Goal: Information Seeking & Learning: Learn about a topic

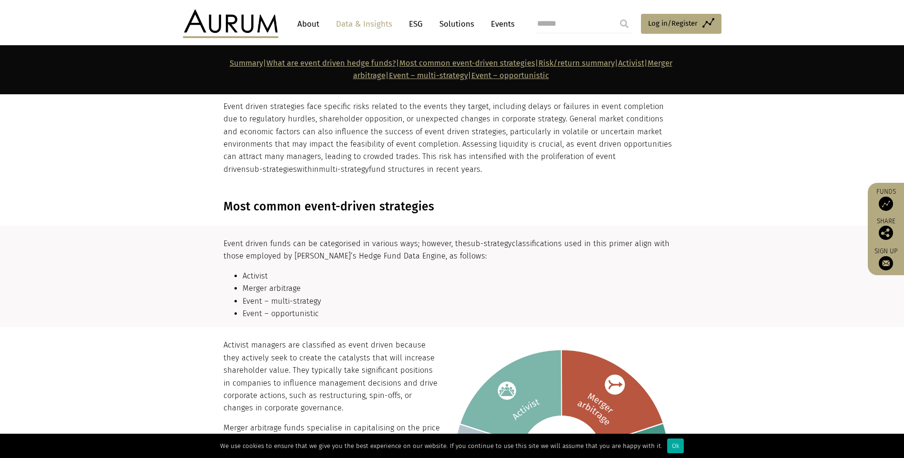
scroll to position [905, 0]
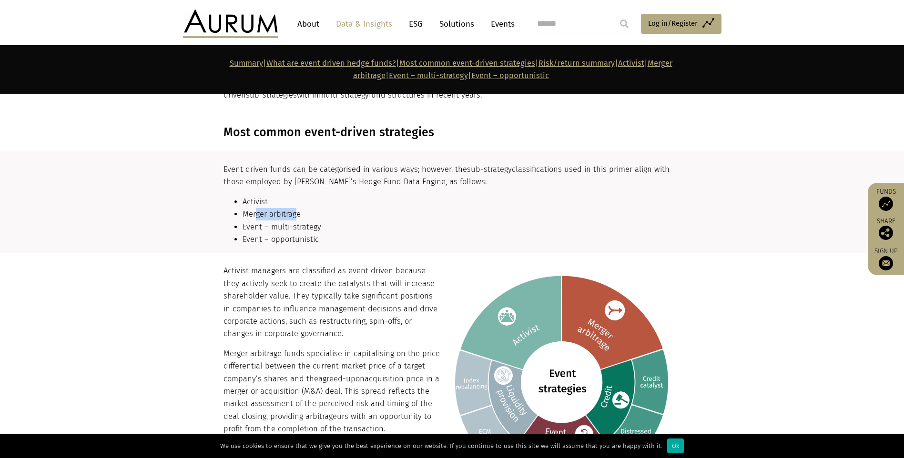
drag, startPoint x: 254, startPoint y: 201, endPoint x: 294, endPoint y: 198, distance: 40.6
click at [294, 208] on li "Merger arbitrage" at bounding box center [460, 214] width 436 height 12
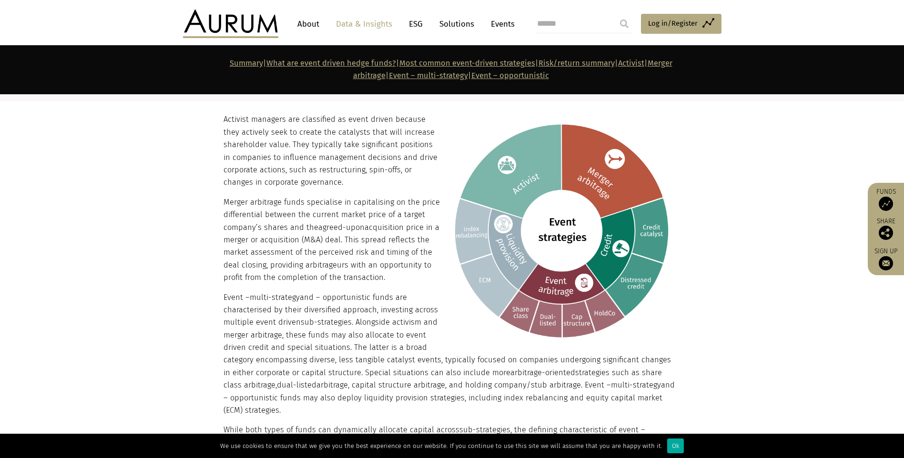
scroll to position [1096, 0]
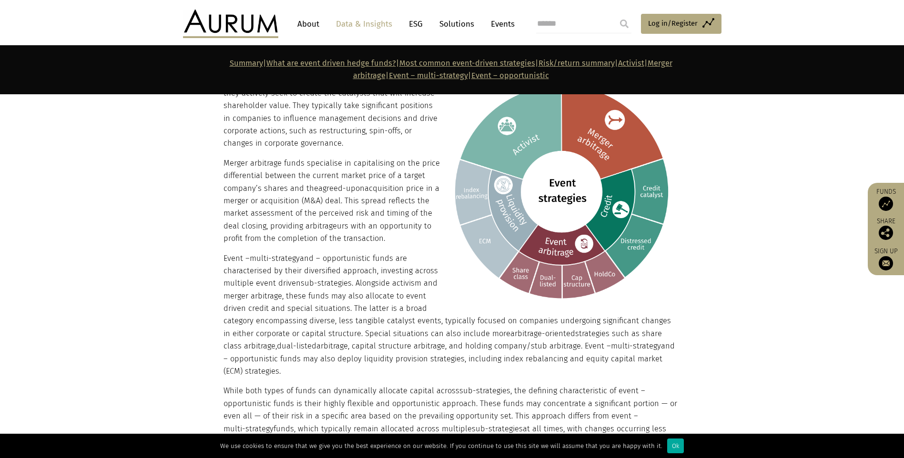
click at [324, 225] on p "Merger arbitrage funds specialise in capitalising on the price differential bet…" at bounding box center [450, 201] width 455 height 88
click at [563, 234] on img at bounding box center [559, 190] width 238 height 233
click at [552, 249] on img at bounding box center [559, 190] width 238 height 233
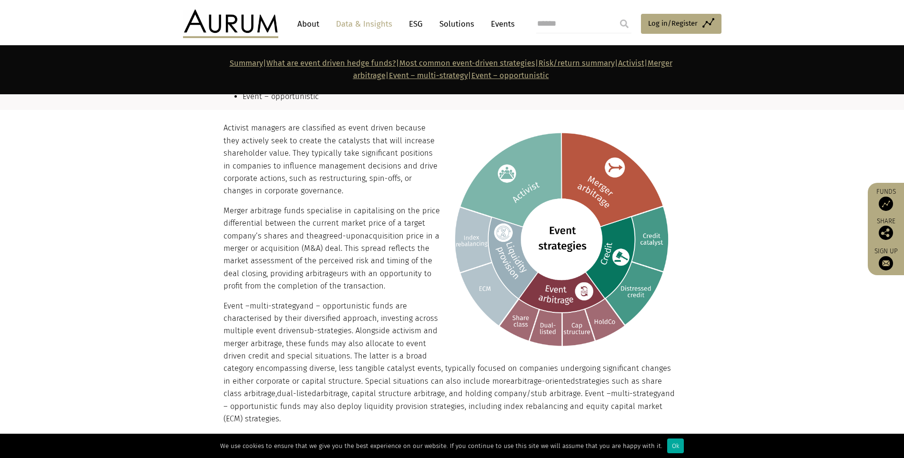
click at [552, 275] on img at bounding box center [559, 238] width 238 height 233
click at [597, 183] on img at bounding box center [559, 238] width 238 height 233
click at [627, 235] on img at bounding box center [559, 238] width 238 height 233
click at [643, 218] on img at bounding box center [559, 238] width 238 height 233
click at [634, 272] on img at bounding box center [559, 238] width 238 height 233
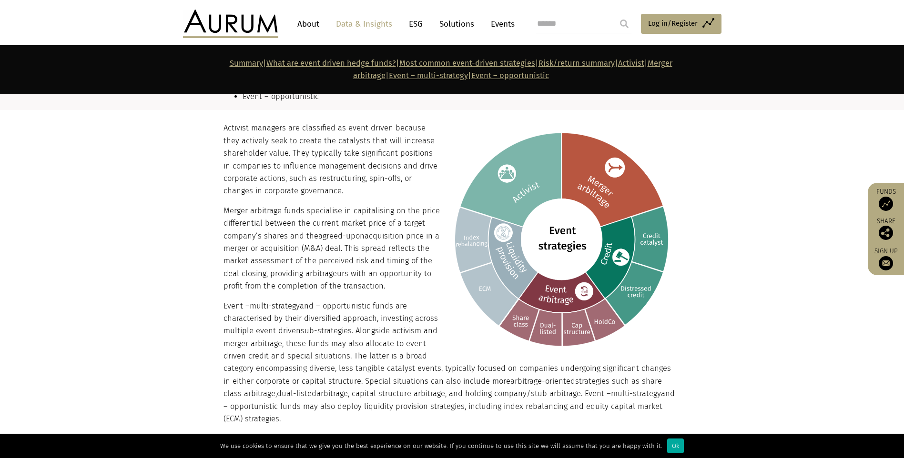
click at [599, 312] on img at bounding box center [559, 238] width 238 height 233
click at [574, 316] on img at bounding box center [559, 238] width 238 height 233
click at [549, 322] on img at bounding box center [559, 238] width 238 height 233
click at [521, 313] on img at bounding box center [559, 238] width 238 height 233
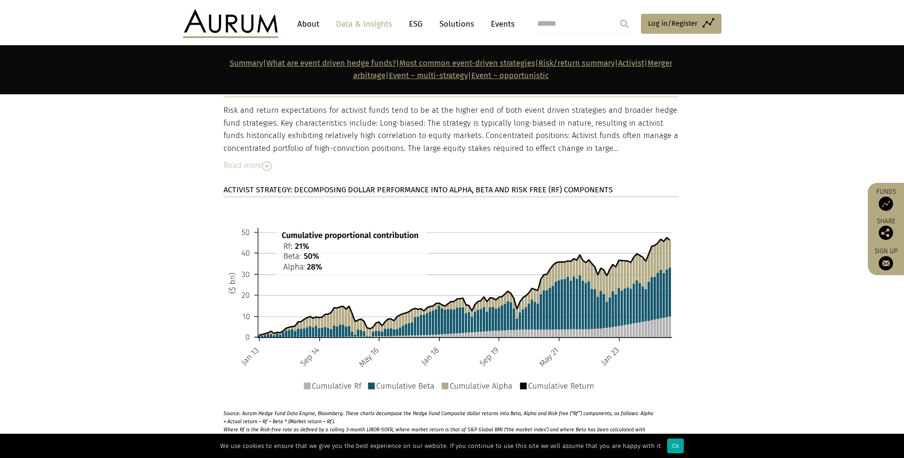
click at [331, 270] on img at bounding box center [450, 304] width 455 height 201
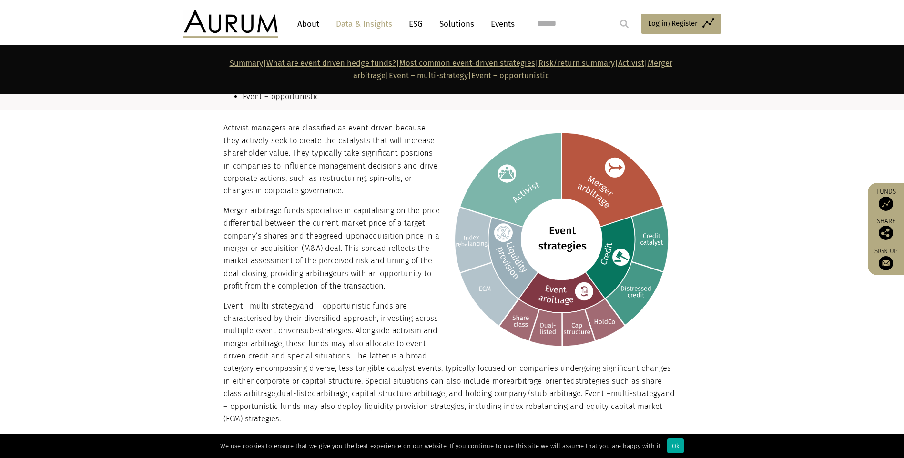
click at [554, 275] on img at bounding box center [559, 238] width 238 height 233
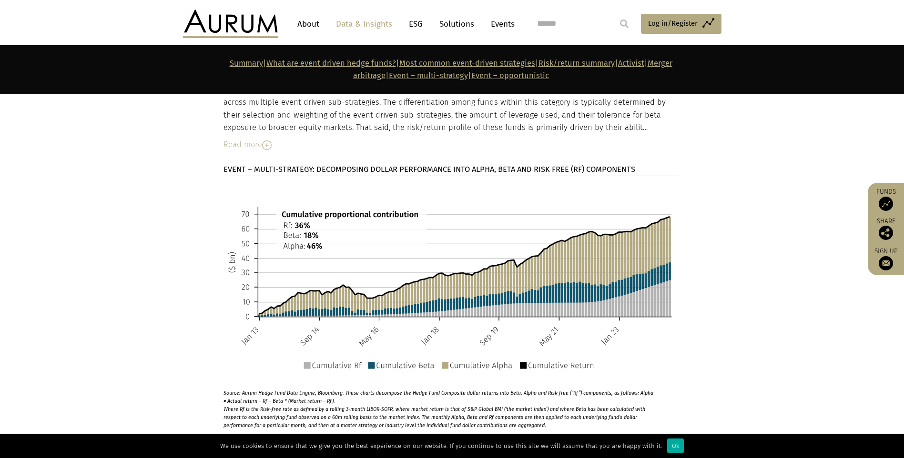
scroll to position [4287, 0]
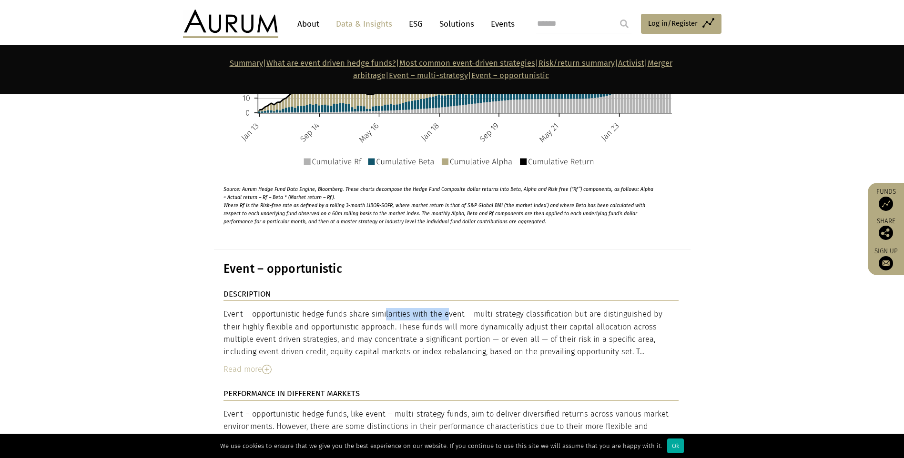
drag, startPoint x: 411, startPoint y: 213, endPoint x: 439, endPoint y: 218, distance: 28.4
click at [439, 308] on div "Event – opportunistic hedge funds share similarities with the event – multi-str…" at bounding box center [450, 333] width 455 height 50
drag, startPoint x: 439, startPoint y: 218, endPoint x: 463, endPoint y: 221, distance: 24.0
click at [463, 308] on div "Event – opportunistic hedge funds share similarities with the event – multi-str…" at bounding box center [450, 333] width 455 height 50
drag, startPoint x: 590, startPoint y: 233, endPoint x: 614, endPoint y: 237, distance: 23.7
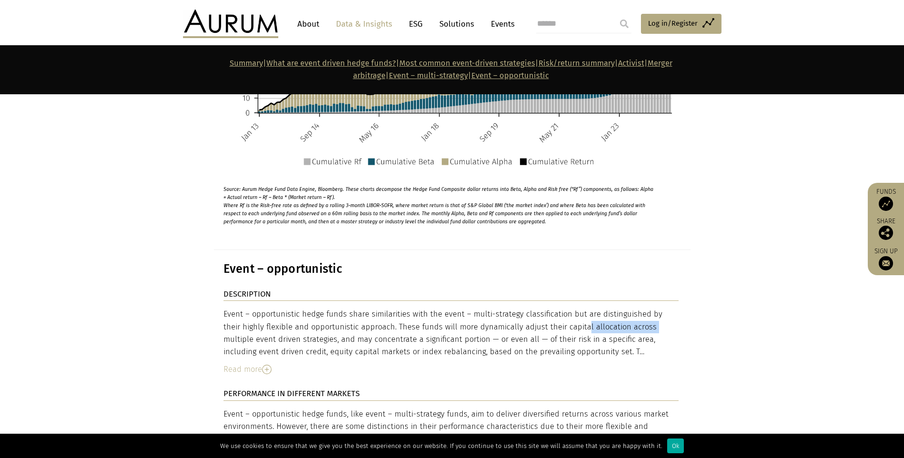
click at [614, 308] on div "Event – opportunistic hedge funds share similarities with the event – multi-str…" at bounding box center [450, 333] width 455 height 50
click at [616, 308] on div "Event – opportunistic hedge funds share similarities with the event – multi-str…" at bounding box center [450, 333] width 455 height 50
drag, startPoint x: 324, startPoint y: 226, endPoint x: 428, endPoint y: 232, distance: 103.6
click at [428, 308] on div "Event – opportunistic hedge funds share similarities with the event – multi-str…" at bounding box center [450, 333] width 455 height 50
drag, startPoint x: 428, startPoint y: 232, endPoint x: 576, endPoint y: 242, distance: 148.5
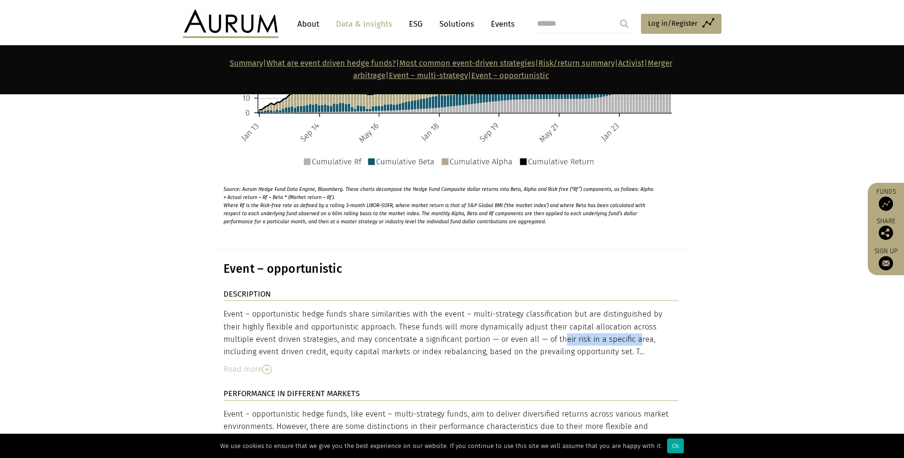
click at [576, 308] on div "Event – opportunistic hedge funds share similarities with the event – multi-str…" at bounding box center [450, 333] width 455 height 50
drag, startPoint x: 576, startPoint y: 242, endPoint x: 607, endPoint y: 243, distance: 31.5
click at [607, 308] on div "Event – opportunistic hedge funds share similarities with the event – multi-str…" at bounding box center [450, 333] width 455 height 50
drag, startPoint x: 607, startPoint y: 243, endPoint x: 368, endPoint y: 249, distance: 239.7
click at [368, 308] on div "Event – opportunistic hedge funds share similarities with the event – multi-str…" at bounding box center [450, 333] width 455 height 50
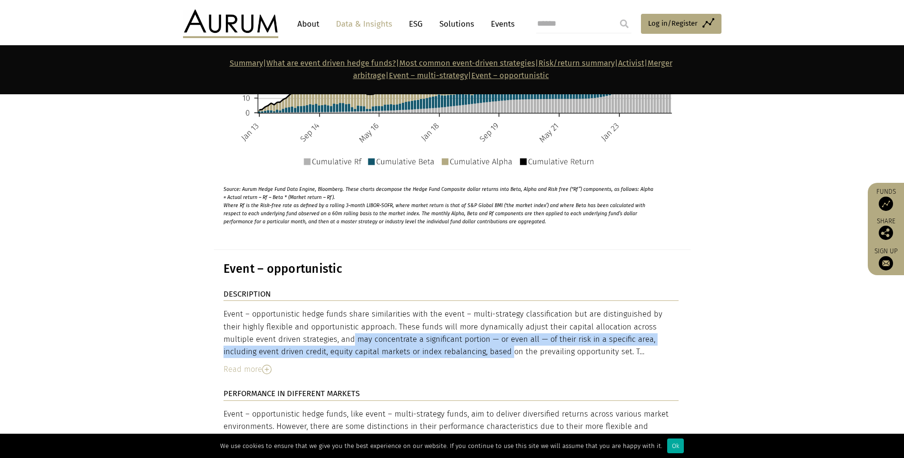
drag, startPoint x: 368, startPoint y: 249, endPoint x: 409, endPoint y: 250, distance: 41.5
click at [409, 308] on div "Event – opportunistic hedge funds share similarities with the event – multi-str…" at bounding box center [450, 333] width 455 height 50
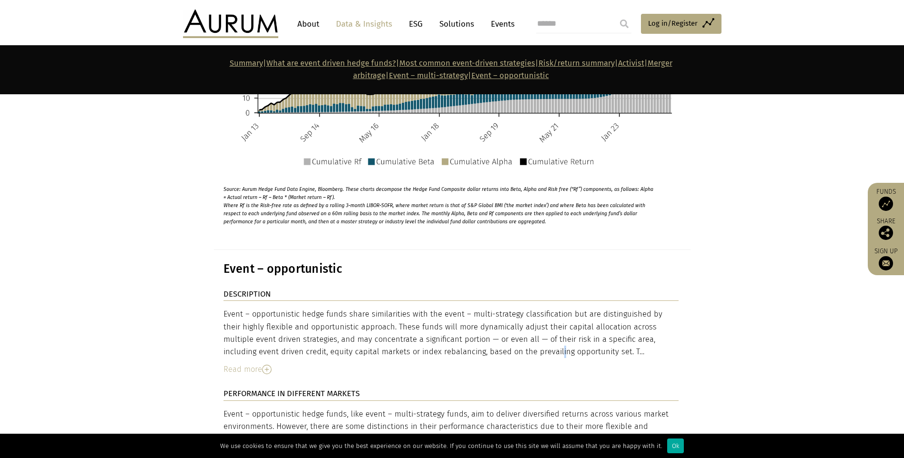
drag, startPoint x: 409, startPoint y: 250, endPoint x: 467, endPoint y: 250, distance: 57.6
click at [467, 308] on div "Event – opportunistic hedge funds share similarities with the event – multi-str…" at bounding box center [450, 333] width 455 height 50
drag, startPoint x: 467, startPoint y: 250, endPoint x: 524, endPoint y: 249, distance: 57.2
click at [524, 308] on div "Event – opportunistic hedge funds share similarities with the event – multi-str…" at bounding box center [450, 333] width 455 height 50
drag, startPoint x: 524, startPoint y: 249, endPoint x: 560, endPoint y: 250, distance: 35.7
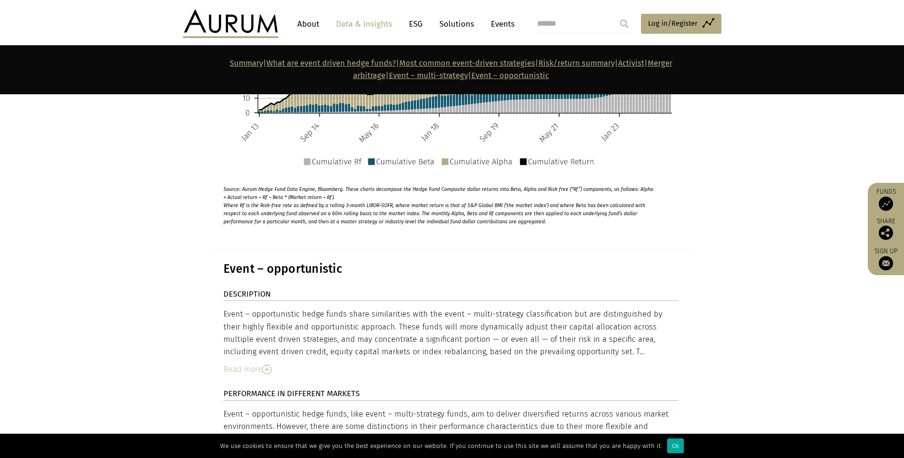
click at [560, 308] on div "Event – opportunistic hedge funds share similarities with the event – multi-str…" at bounding box center [450, 333] width 455 height 50
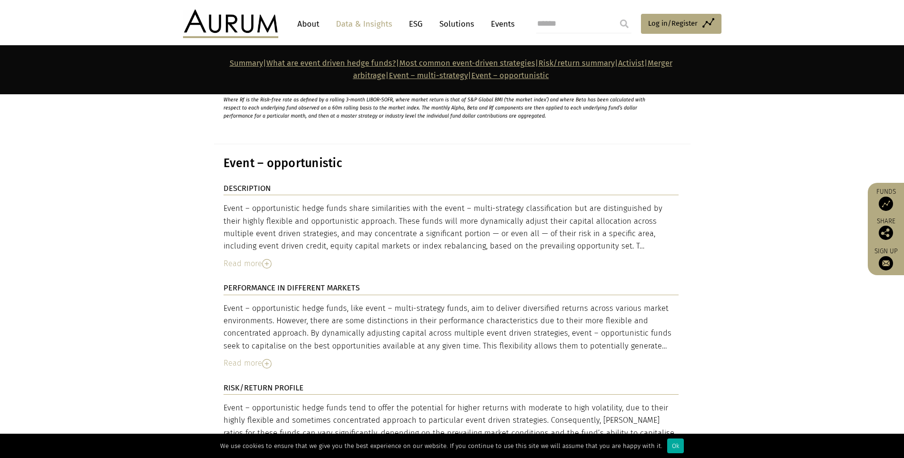
scroll to position [4335, 0]
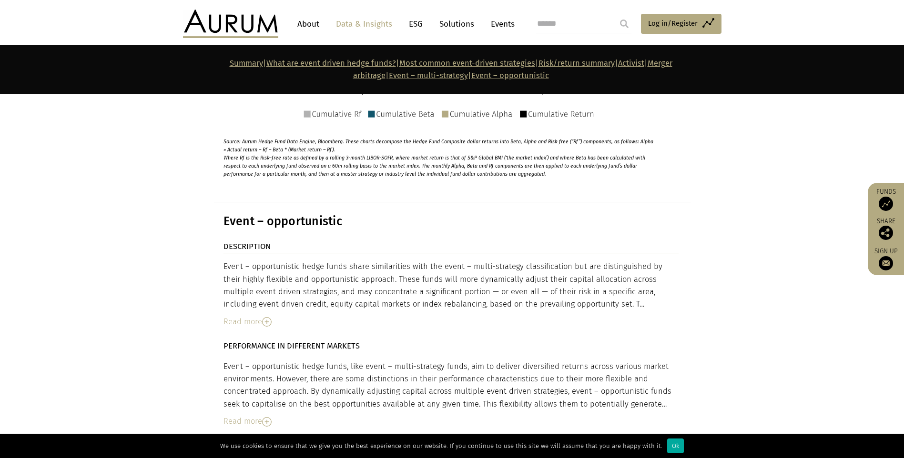
click at [260, 261] on div "Event – opportunistic hedge funds share similarities with the event – multi-str…" at bounding box center [450, 295] width 455 height 68
click at [260, 316] on div "Read more" at bounding box center [450, 322] width 455 height 12
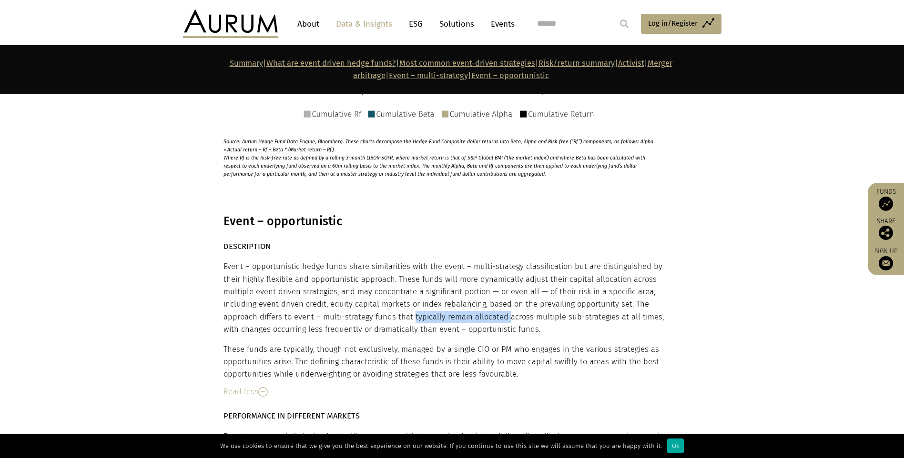
drag, startPoint x: 367, startPoint y: 215, endPoint x: 413, endPoint y: 213, distance: 45.3
click at [413, 261] on div "Event – opportunistic hedge funds share similarities with the event – multi-str…" at bounding box center [450, 321] width 455 height 121
drag, startPoint x: 413, startPoint y: 213, endPoint x: 562, endPoint y: 210, distance: 149.6
click at [562, 261] on div "Event – opportunistic hedge funds share similarities with the event – multi-str…" at bounding box center [450, 321] width 455 height 121
drag, startPoint x: 562, startPoint y: 210, endPoint x: 596, endPoint y: 216, distance: 34.8
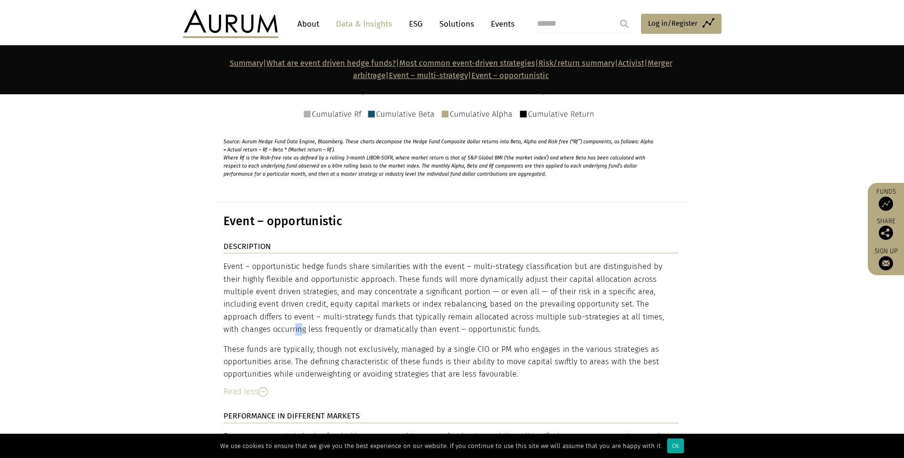
click at [596, 261] on div "Event – opportunistic hedge funds share similarities with the event – multi-str…" at bounding box center [450, 321] width 455 height 121
drag, startPoint x: 596, startPoint y: 216, endPoint x: 435, endPoint y: 237, distance: 162.9
click at [437, 261] on div "Event – opportunistic hedge funds share similarities with the event – multi-str…" at bounding box center [450, 321] width 455 height 121
drag, startPoint x: 443, startPoint y: 246, endPoint x: 462, endPoint y: 249, distance: 19.3
click at [462, 343] on p "These funds are typically, though not exclusively, managed by a single CIO or P…" at bounding box center [450, 362] width 455 height 38
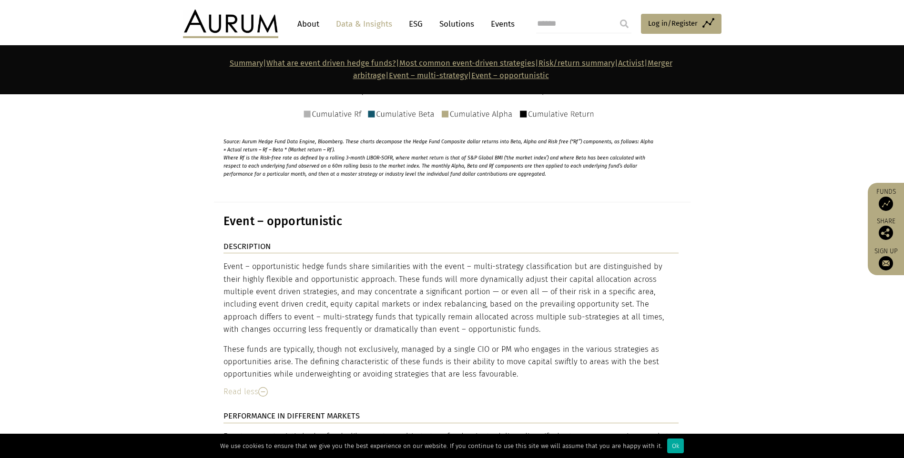
drag, startPoint x: 462, startPoint y: 249, endPoint x: 478, endPoint y: 249, distance: 16.2
click at [478, 343] on p "These funds are typically, though not exclusively, managed by a single CIO or P…" at bounding box center [450, 362] width 455 height 38
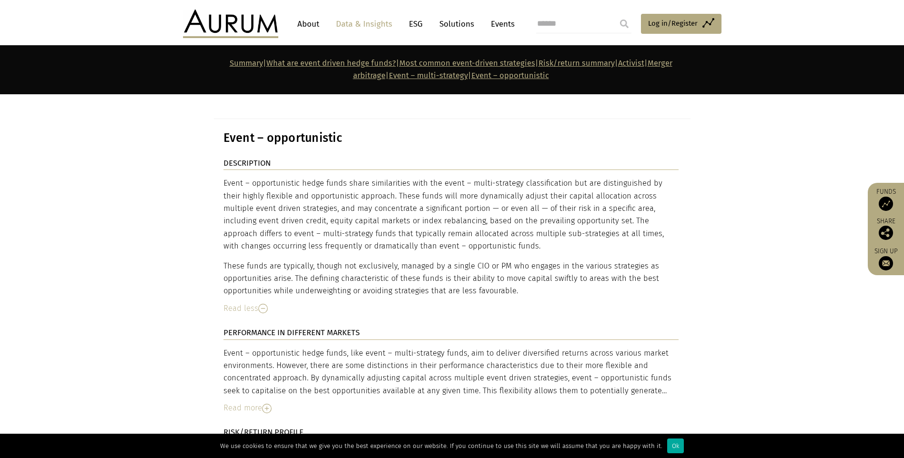
scroll to position [4430, 0]
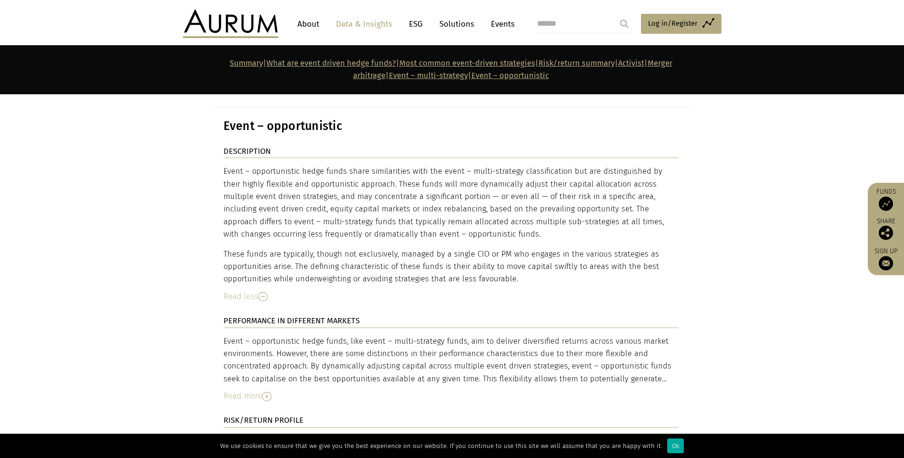
click at [230, 390] on div "Read more" at bounding box center [450, 396] width 455 height 12
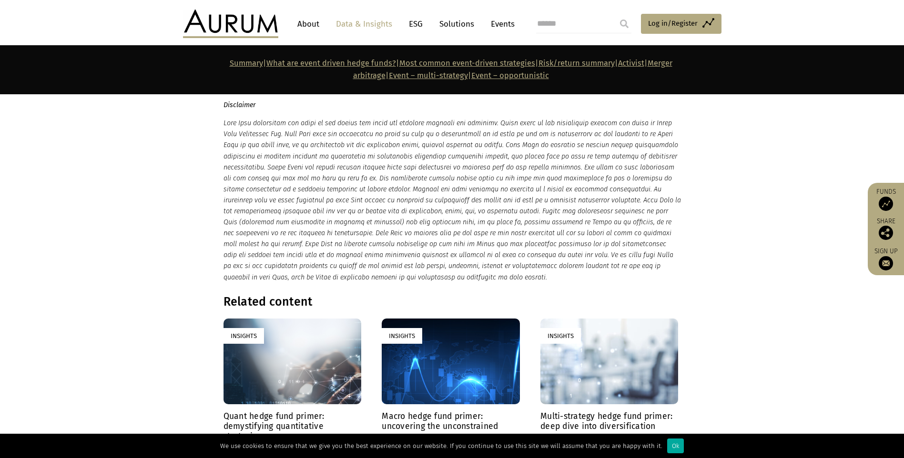
scroll to position [5192, 0]
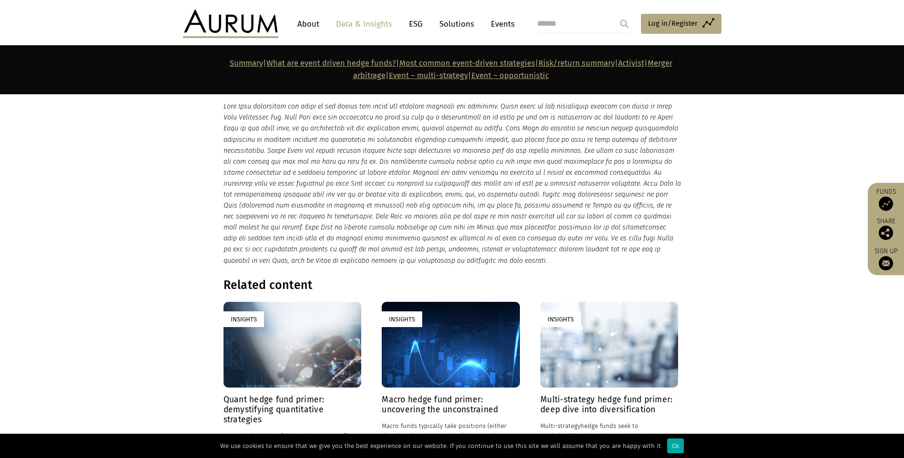
click at [585, 395] on h4 "Multi-strategy hedge fund primer: deep dive into diversification" at bounding box center [609, 405] width 138 height 20
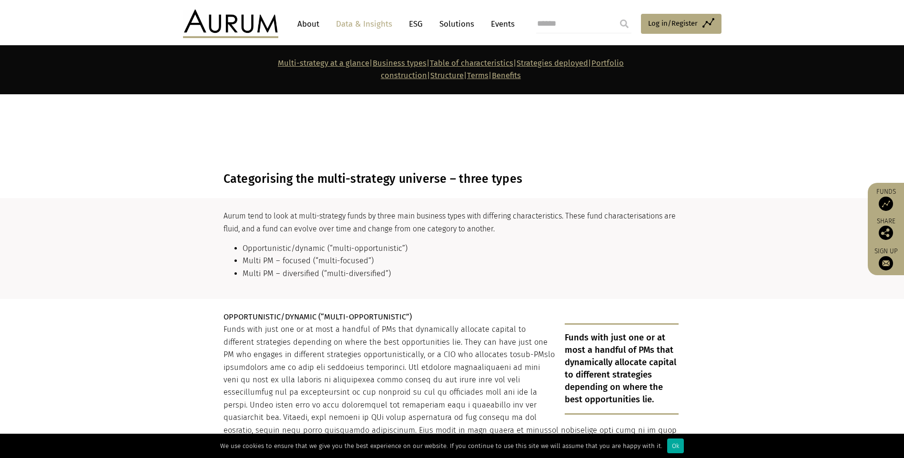
scroll to position [1429, 0]
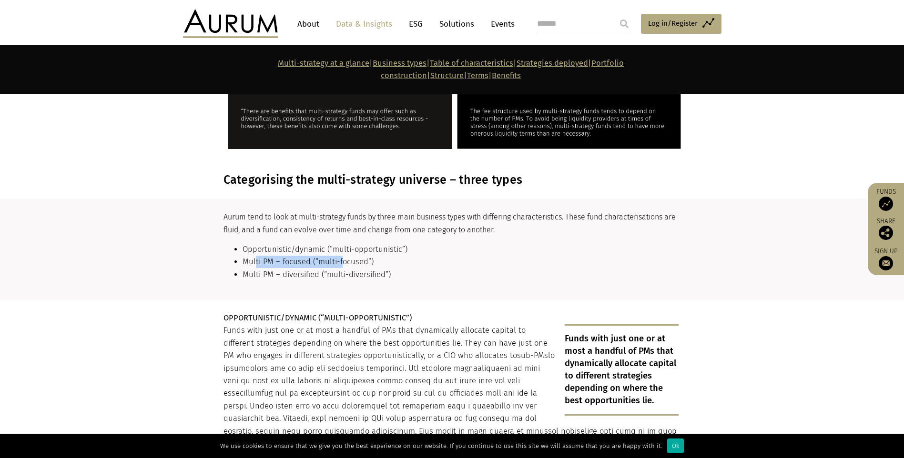
drag, startPoint x: 254, startPoint y: 244, endPoint x: 351, endPoint y: 246, distance: 96.2
click at [351, 256] on li "Multi PM – focused (“multi-focused”)" at bounding box center [460, 262] width 436 height 12
drag, startPoint x: 300, startPoint y: 231, endPoint x: 324, endPoint y: 231, distance: 24.3
click at [324, 243] on li "Opportunistic/dynamic (“multi-opportunistic”)" at bounding box center [460, 249] width 436 height 12
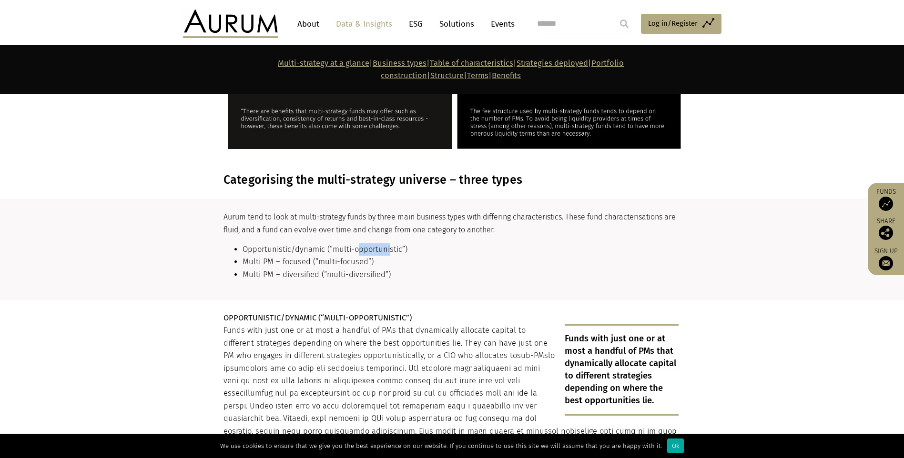
drag, startPoint x: 324, startPoint y: 231, endPoint x: 394, endPoint y: 231, distance: 70.0
click at [394, 243] on li "Opportunistic/dynamic (“multi-opportunistic”)" at bounding box center [460, 249] width 436 height 12
drag, startPoint x: 394, startPoint y: 231, endPoint x: 401, endPoint y: 231, distance: 6.7
click at [401, 243] on li "Opportunistic/dynamic (“multi-opportunistic”)" at bounding box center [460, 249] width 436 height 12
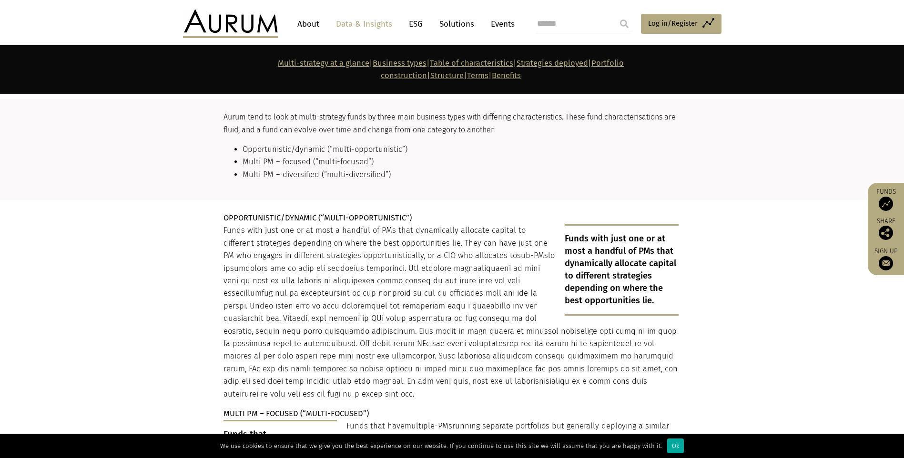
scroll to position [1524, 0]
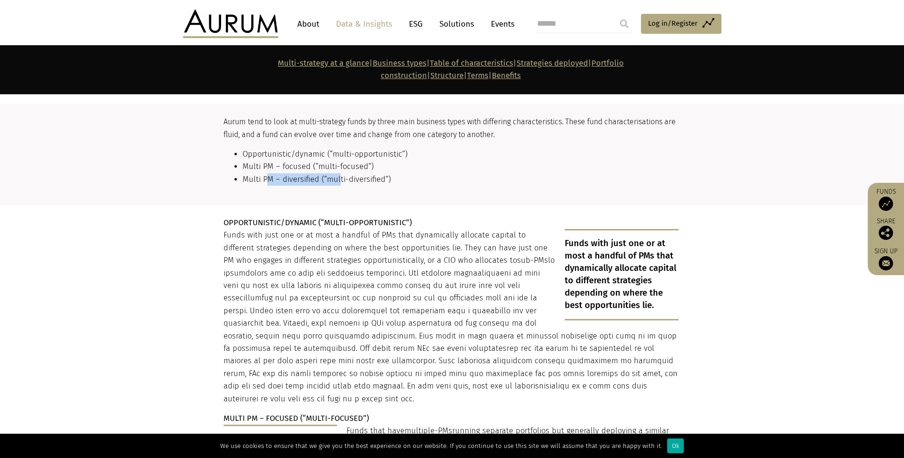
drag, startPoint x: 264, startPoint y: 163, endPoint x: 338, endPoint y: 164, distance: 73.8
click at [338, 173] on li "Multi PM – diversified (“multi-diversified”)" at bounding box center [460, 179] width 436 height 12
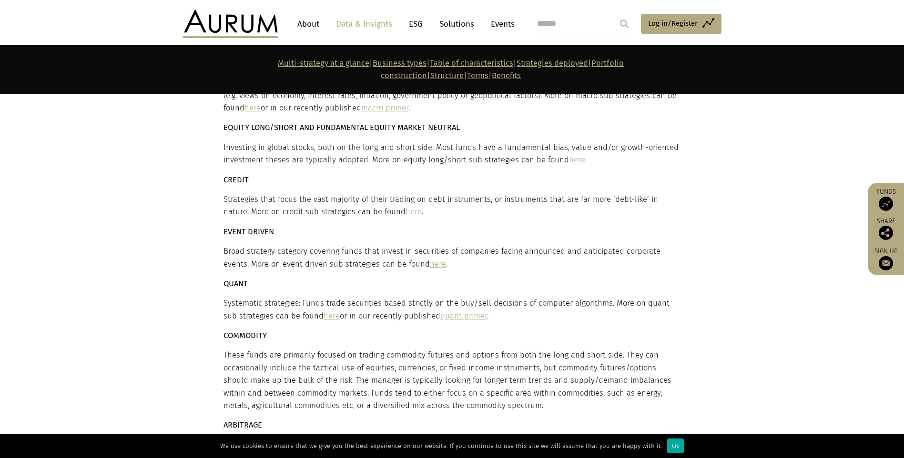
scroll to position [2763, 0]
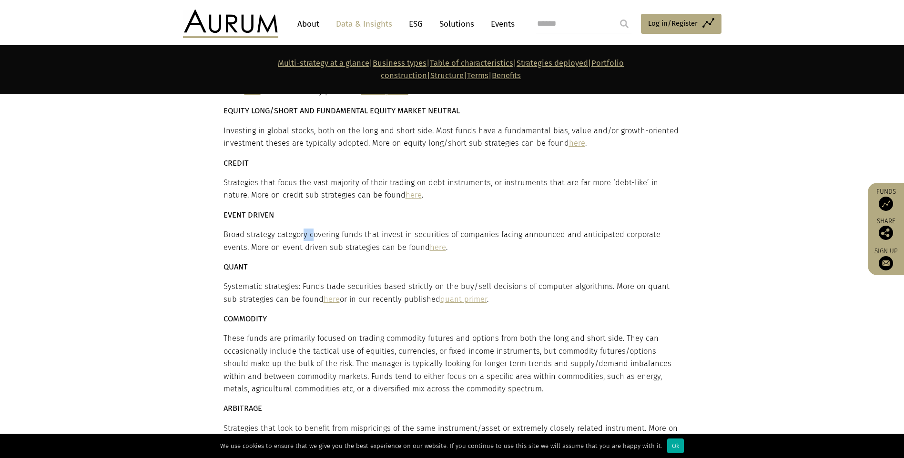
drag, startPoint x: 302, startPoint y: 197, endPoint x: 317, endPoint y: 197, distance: 15.7
click at [317, 197] on div "Strategies deployed Multi-strategy hedge funds invest across a number of hedge …" at bounding box center [450, 244] width 455 height 512
click at [318, 197] on div "Strategies deployed Multi-strategy hedge funds invest across a number of hedge …" at bounding box center [450, 244] width 455 height 512
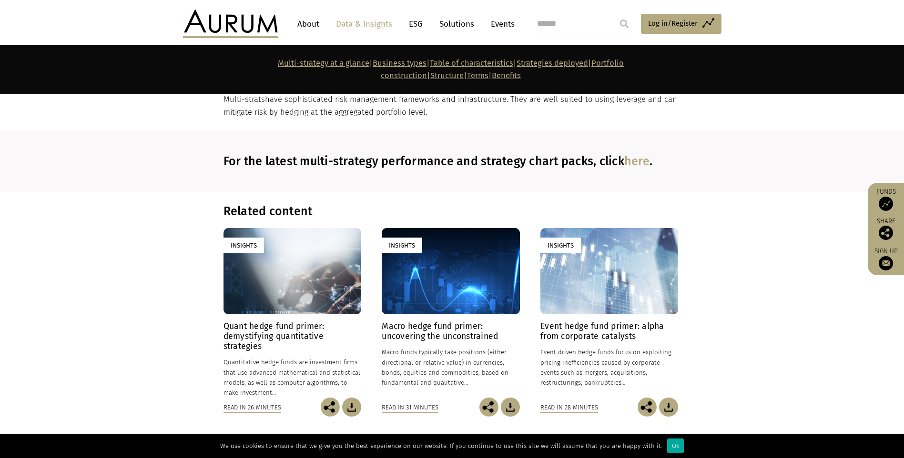
scroll to position [6669, 0]
